Goal: Task Accomplishment & Management: Manage account settings

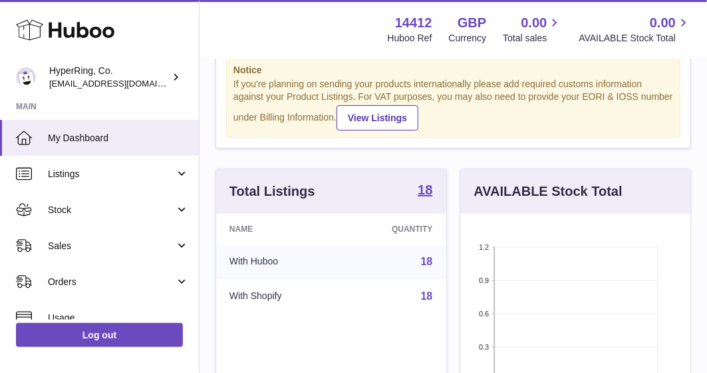
scroll to position [120, 0]
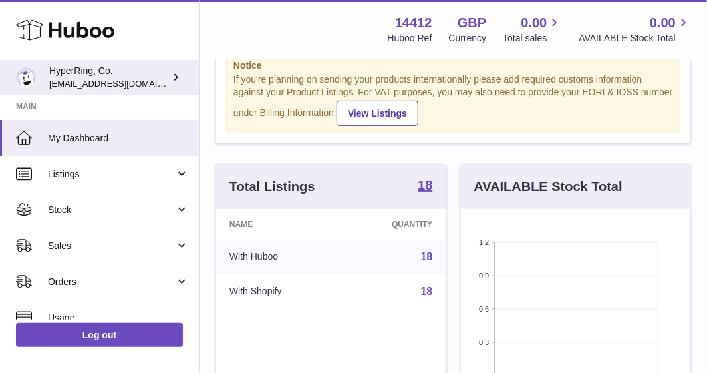
click at [122, 87] on span "[EMAIL_ADDRESS][DOMAIN_NAME]" at bounding box center [122, 83] width 146 height 11
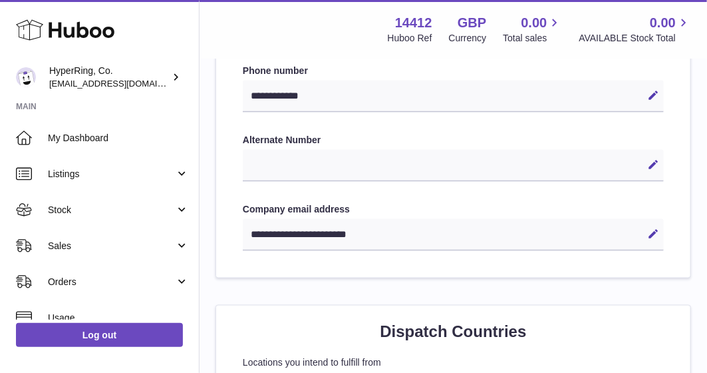
scroll to position [650, 0]
click at [654, 230] on icon at bounding box center [654, 234] width 12 height 12
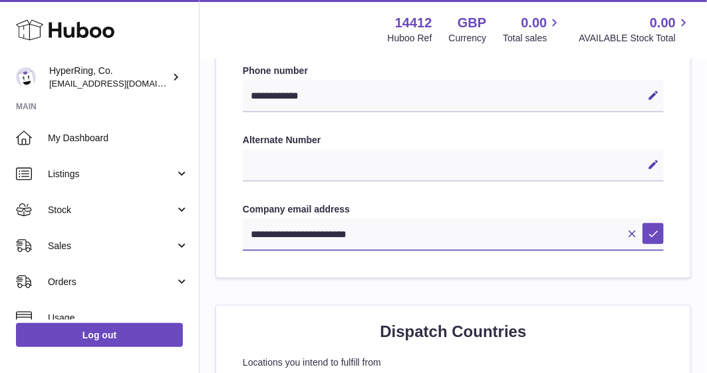
click at [280, 236] on input "**********" at bounding box center [453, 235] width 421 height 32
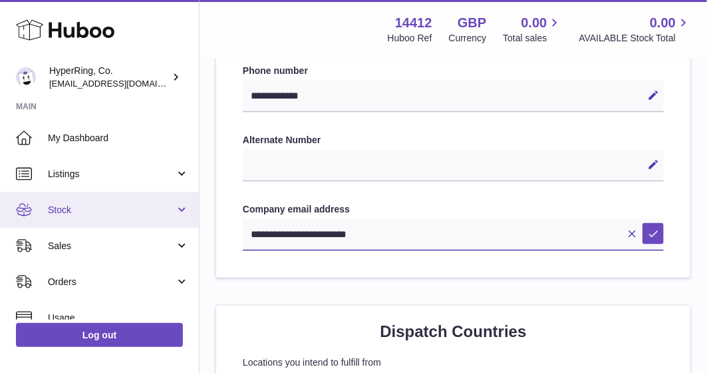
drag, startPoint x: 304, startPoint y: 235, endPoint x: 160, endPoint y: 218, distance: 144.7
click at [160, 218] on div "Huboo HyperRing, Co. [EMAIL_ADDRESS][DOMAIN_NAME] Main My Dashboard Listings No…" at bounding box center [353, 372] width 707 height 2044
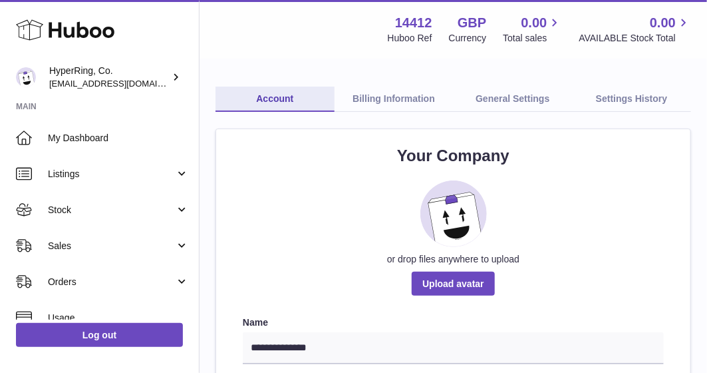
scroll to position [55, 0]
type input "**********"
click at [393, 108] on link "Billing Information" at bounding box center [394, 99] width 119 height 25
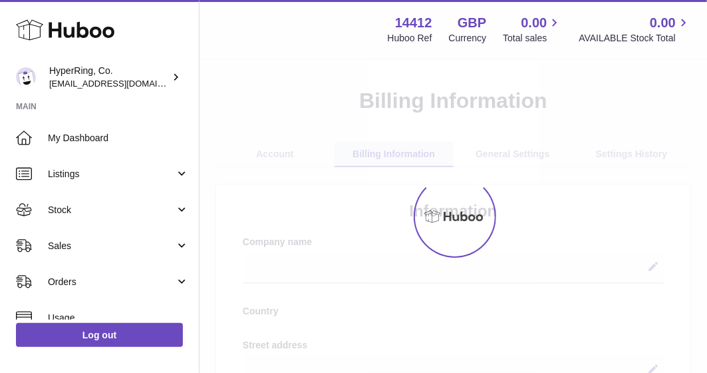
select select
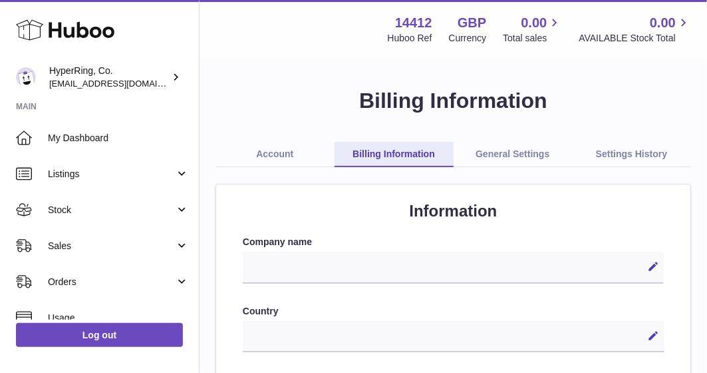
click at [515, 150] on link "General Settings" at bounding box center [513, 154] width 119 height 25
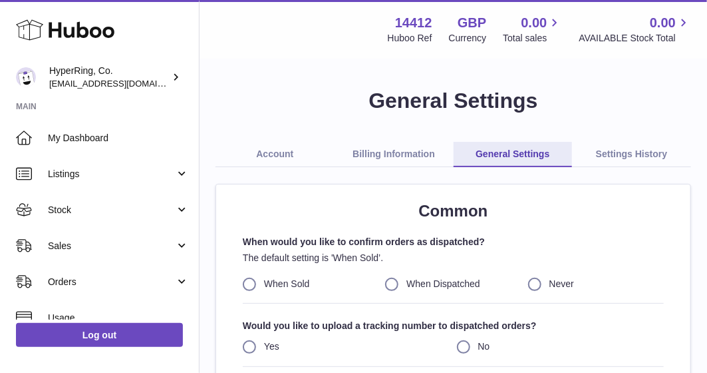
click at [650, 146] on link "Settings History" at bounding box center [631, 154] width 119 height 25
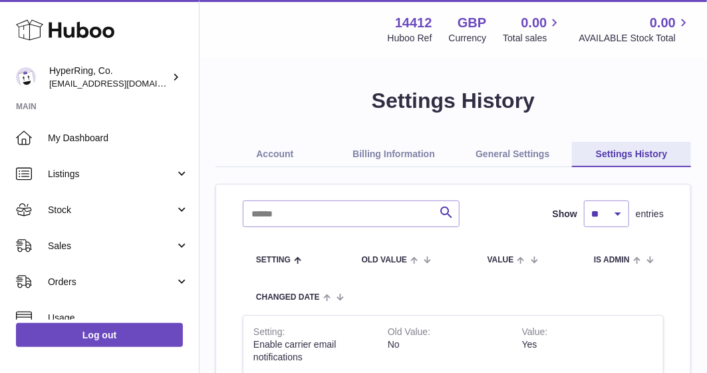
click at [256, 152] on link "Account" at bounding box center [275, 154] width 119 height 25
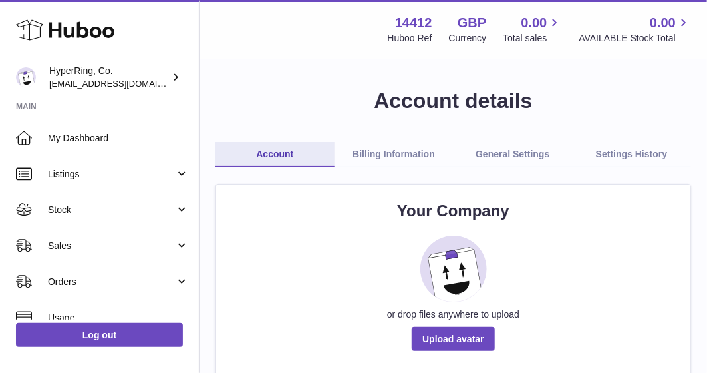
click at [381, 150] on link "Billing Information" at bounding box center [394, 154] width 119 height 25
